Goal: Transaction & Acquisition: Download file/media

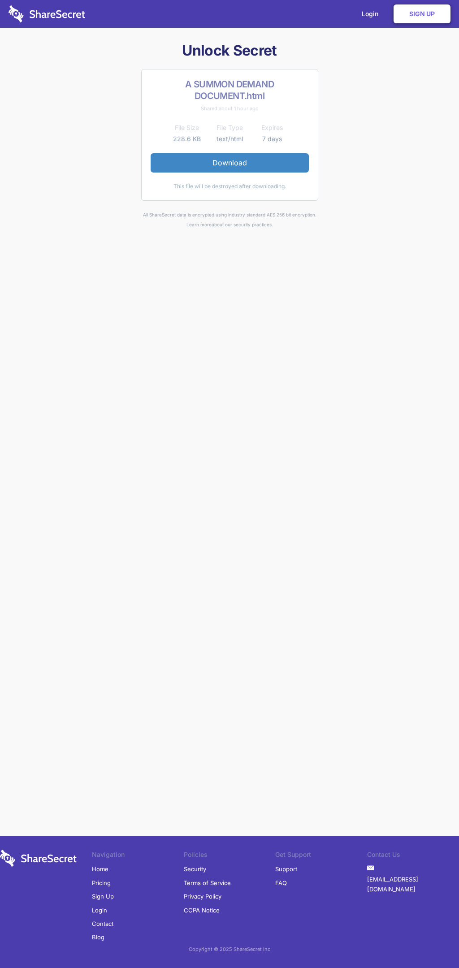
click at [229, 163] on link "Download" at bounding box center [230, 162] width 158 height 19
